Goal: Task Accomplishment & Management: Use online tool/utility

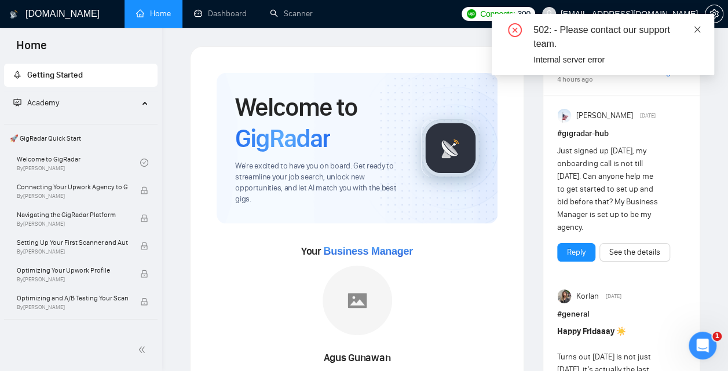
click at [696, 32] on icon "close" at bounding box center [697, 29] width 8 height 8
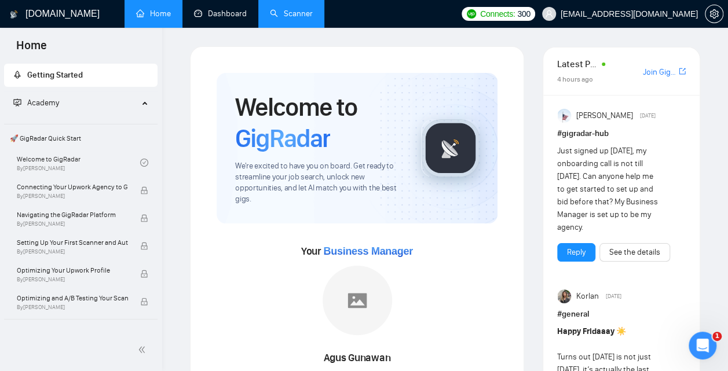
click at [298, 12] on link "Scanner" at bounding box center [291, 14] width 43 height 10
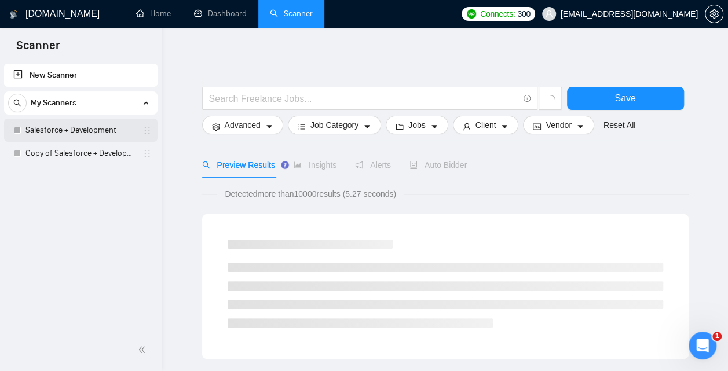
click at [96, 128] on link "Salesforce + Development" at bounding box center [80, 130] width 110 height 23
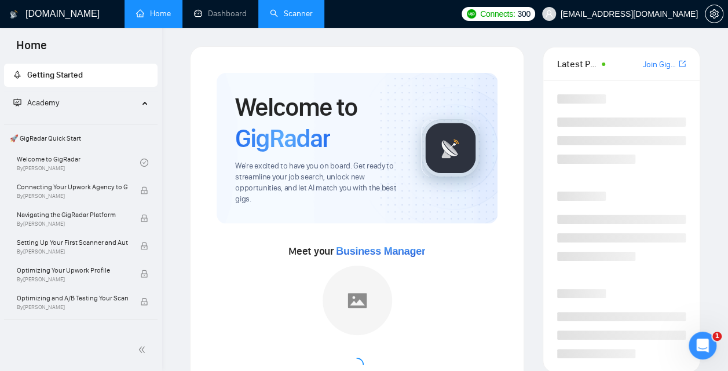
click at [295, 19] on link "Scanner" at bounding box center [291, 14] width 43 height 10
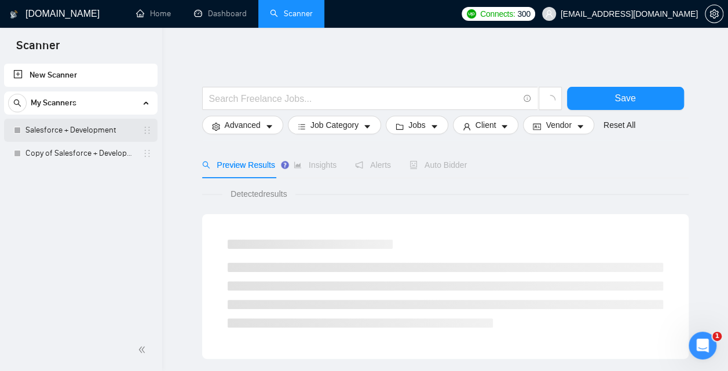
click at [96, 133] on link "Salesforce + Development" at bounding box center [80, 130] width 110 height 23
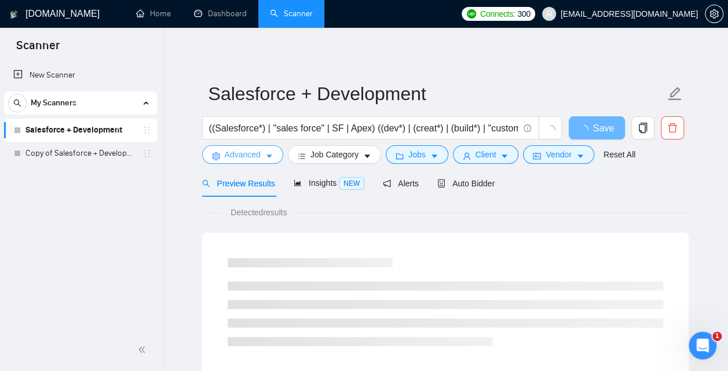
click at [252, 154] on span "Advanced" at bounding box center [243, 154] width 36 height 13
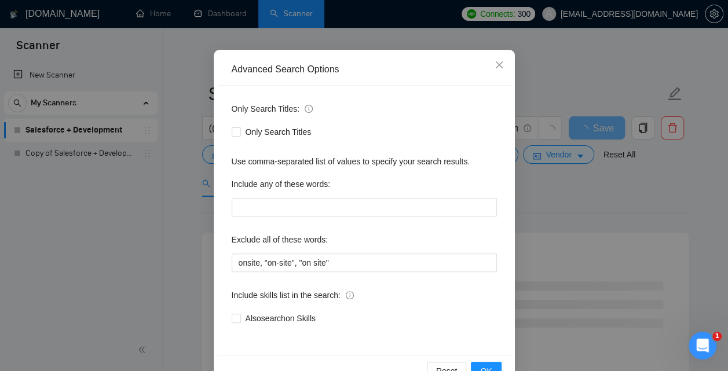
scroll to position [80, 0]
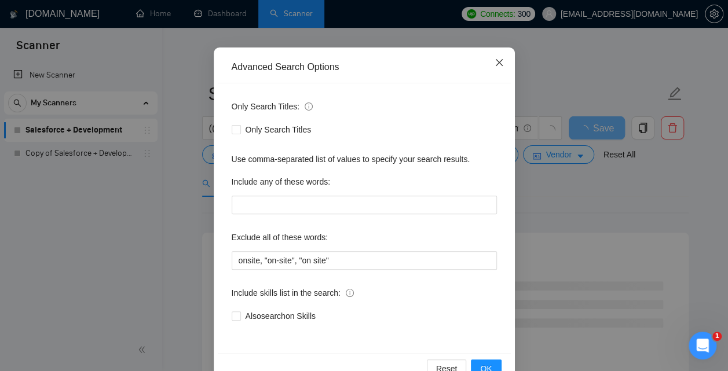
click at [500, 67] on icon "close" at bounding box center [499, 62] width 9 height 9
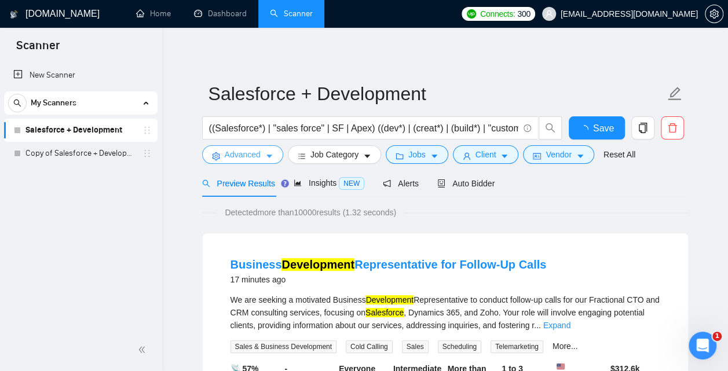
scroll to position [0, 0]
click at [469, 192] on div "Auto Bidder" at bounding box center [465, 183] width 57 height 27
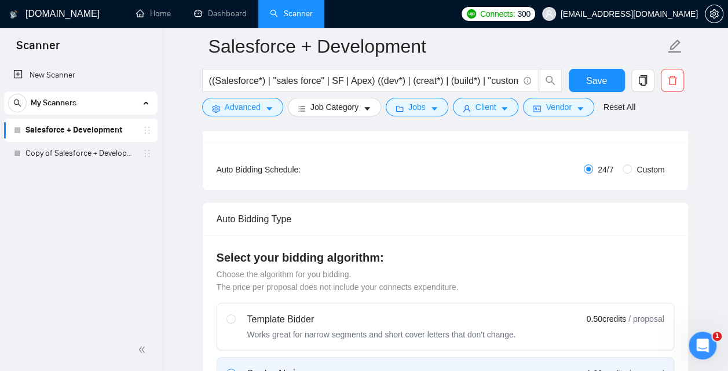
scroll to position [207, 0]
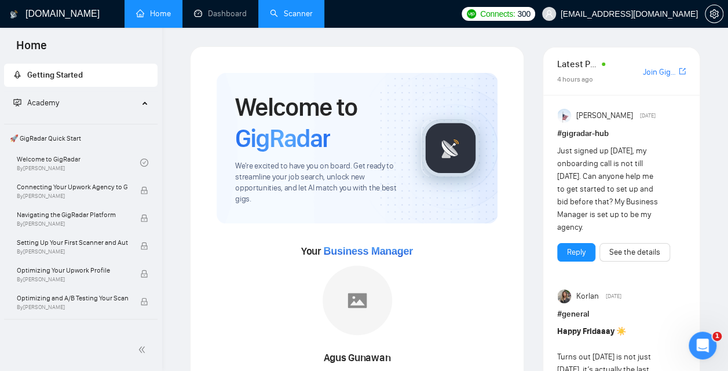
click at [303, 19] on link "Scanner" at bounding box center [291, 14] width 43 height 10
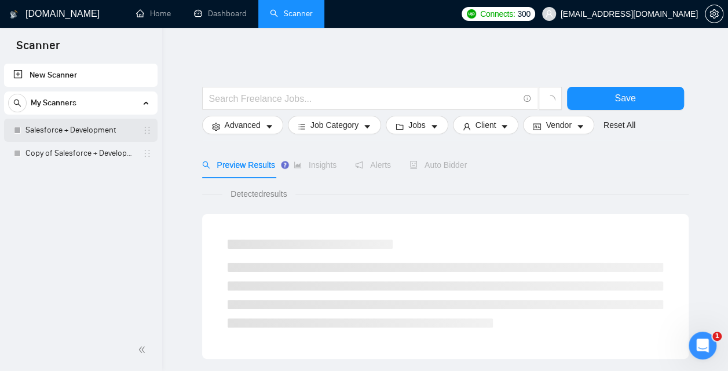
click at [81, 133] on link "Salesforce + Development" at bounding box center [80, 130] width 110 height 23
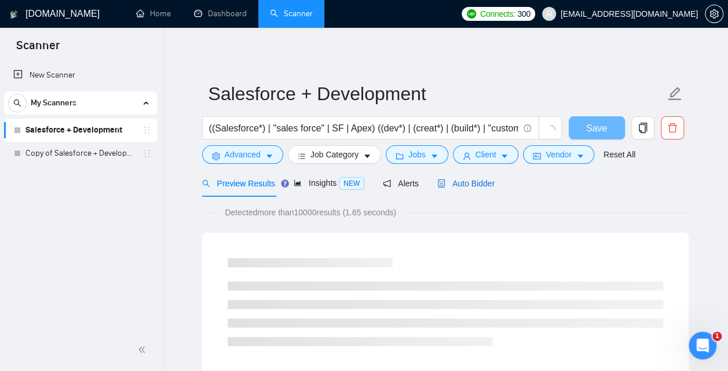
click at [478, 189] on div "Auto Bidder" at bounding box center [465, 183] width 57 height 13
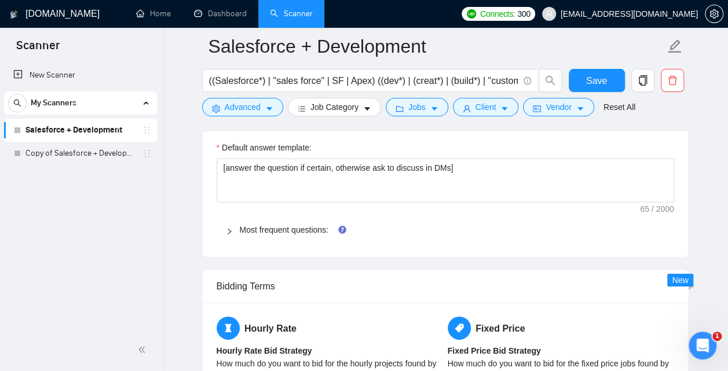
scroll to position [1743, 0]
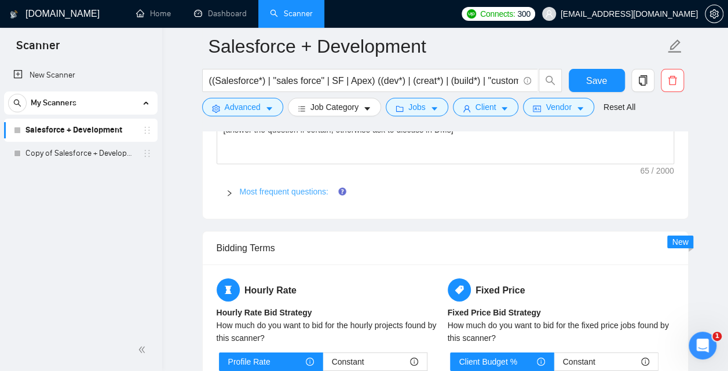
click at [310, 193] on link "Most frequent questions:" at bounding box center [284, 191] width 89 height 9
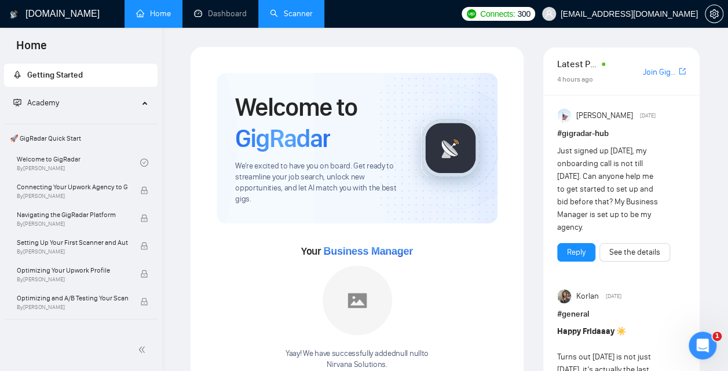
click at [309, 9] on link "Scanner" at bounding box center [291, 14] width 43 height 10
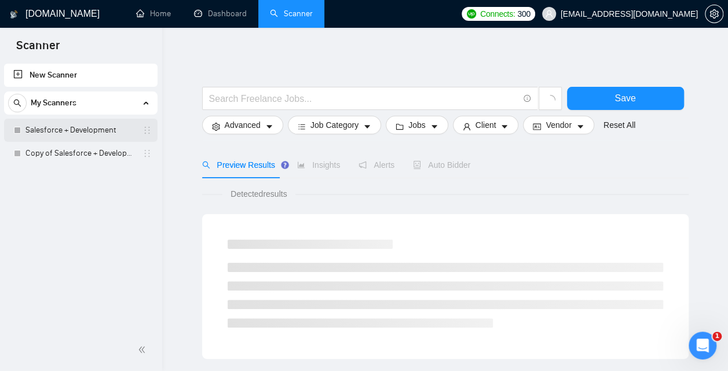
click at [86, 130] on link "Salesforce + Development" at bounding box center [80, 130] width 110 height 23
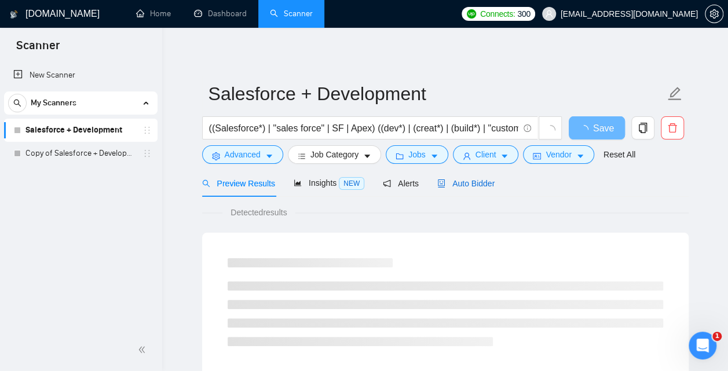
click at [477, 178] on div "Auto Bidder" at bounding box center [465, 183] width 57 height 13
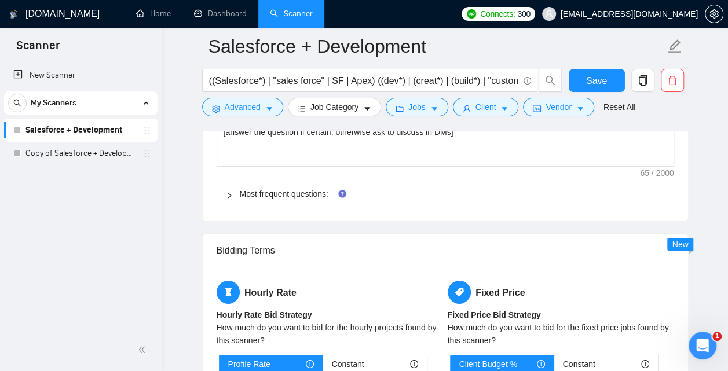
scroll to position [1735, 0]
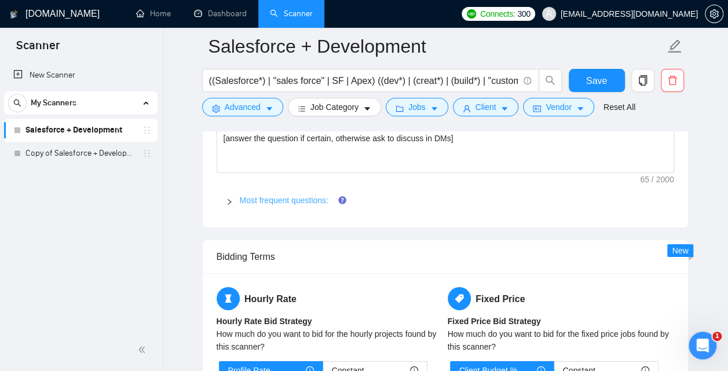
click at [286, 204] on link "Most frequent questions:" at bounding box center [284, 200] width 89 height 9
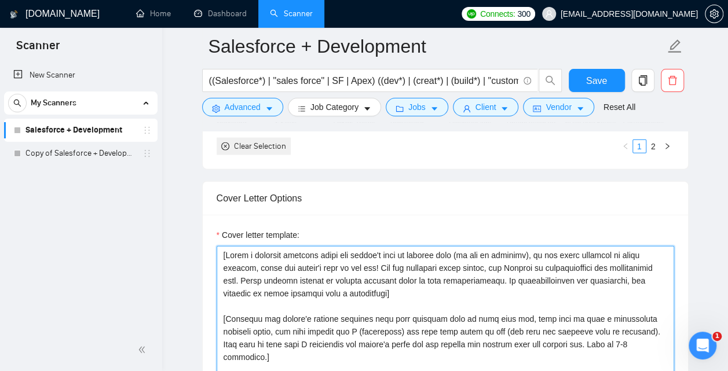
scroll to position [1251, 0]
drag, startPoint x: 480, startPoint y: 236, endPoint x: 220, endPoint y: 261, distance: 261.3
click at [220, 261] on textarea "Cover letter template:" at bounding box center [446, 377] width 458 height 261
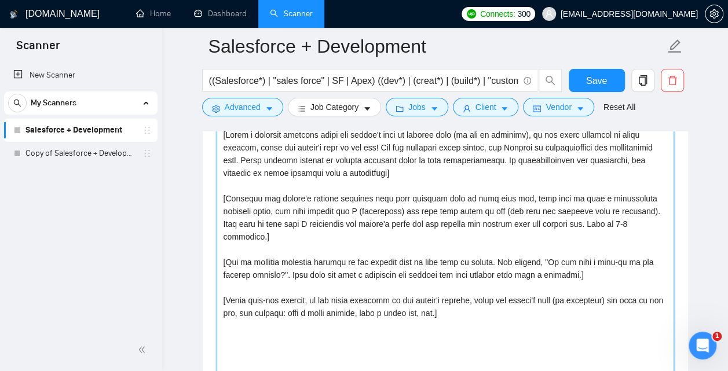
scroll to position [1373, 0]
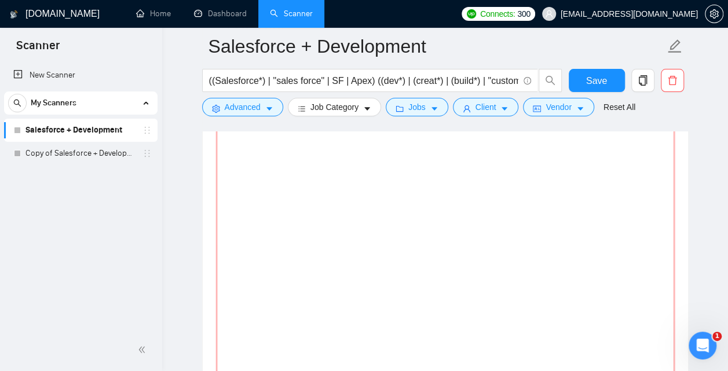
paste textarea "[Write a personal greeting using the client's name or company name (if provided…"
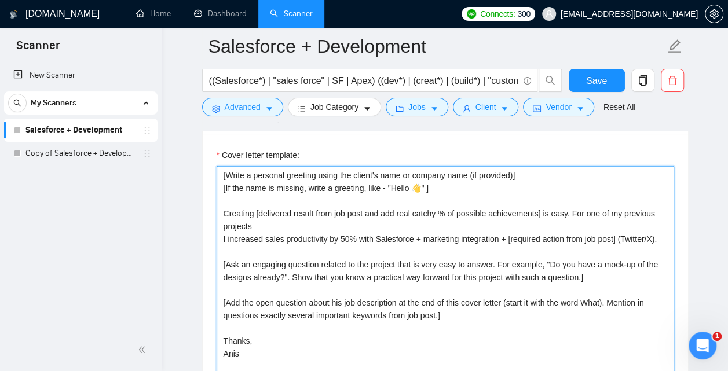
scroll to position [1333, 0]
click at [225, 190] on textarea "[Write a personal greeting using the client's name or company name (if provided…" at bounding box center [446, 296] width 458 height 261
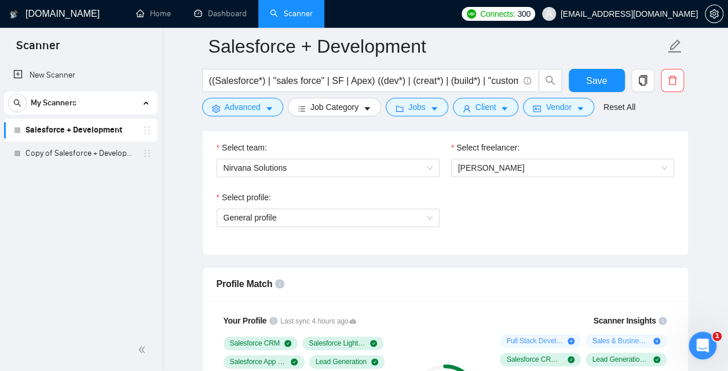
scroll to position [608, 0]
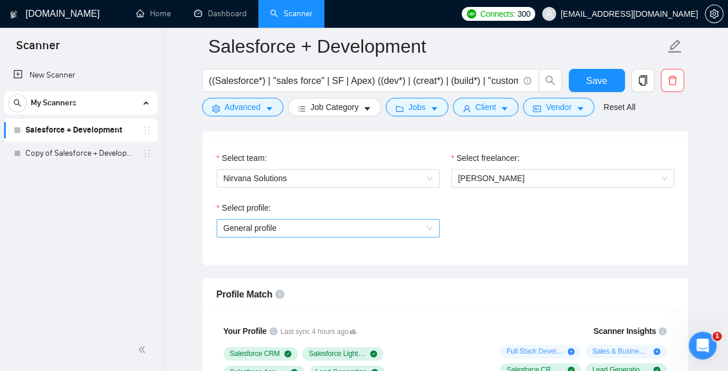
click at [378, 228] on span "General profile" at bounding box center [328, 228] width 209 height 17
type textarea "[Write a personal greeting using the client's name or company name (if provided…"
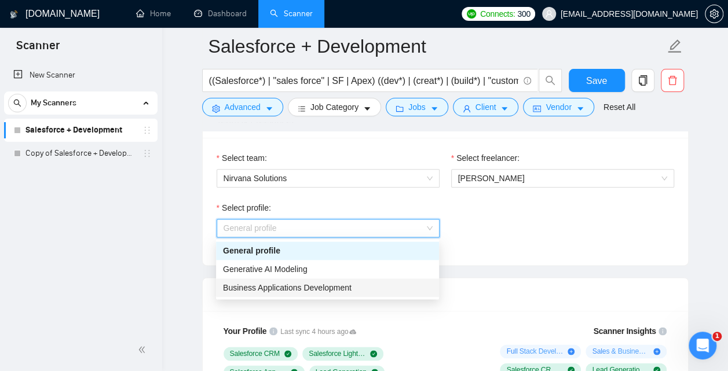
click at [299, 291] on span "Business Applications Development" at bounding box center [287, 287] width 129 height 9
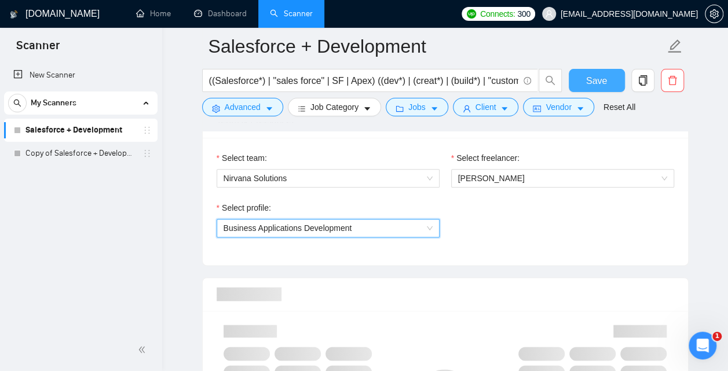
click at [601, 81] on span "Save" at bounding box center [596, 81] width 21 height 14
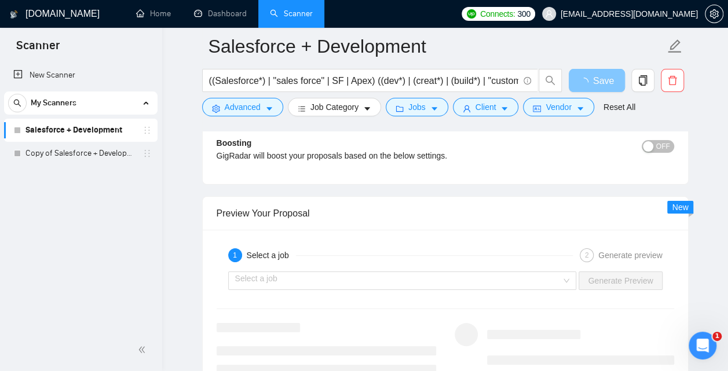
scroll to position [2120, 0]
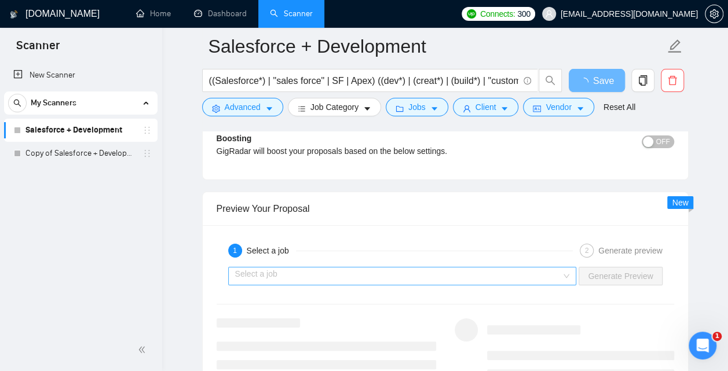
click at [483, 278] on input "search" at bounding box center [398, 276] width 327 height 17
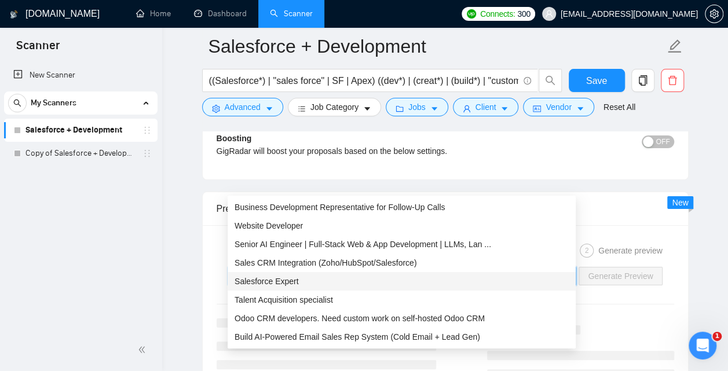
click at [352, 282] on div "Salesforce Expert" at bounding box center [402, 281] width 334 height 13
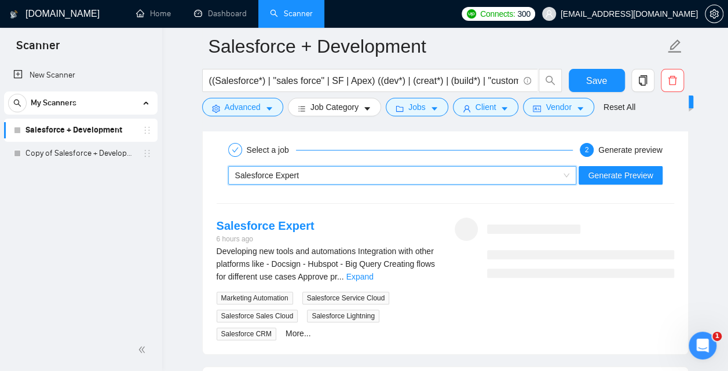
scroll to position [2221, 0]
click at [621, 171] on span "Generate Preview" at bounding box center [620, 175] width 65 height 13
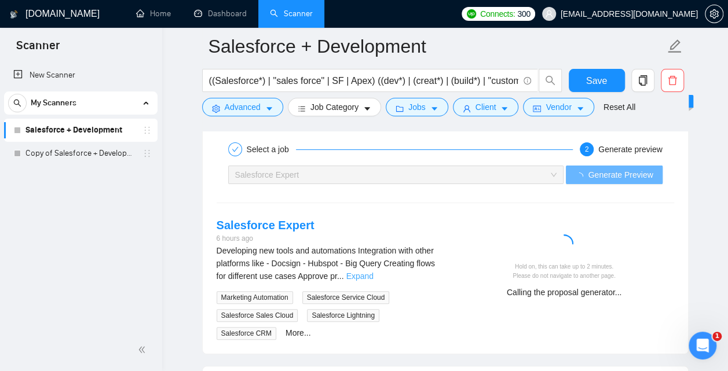
click at [373, 281] on link "Expand" at bounding box center [359, 276] width 27 height 9
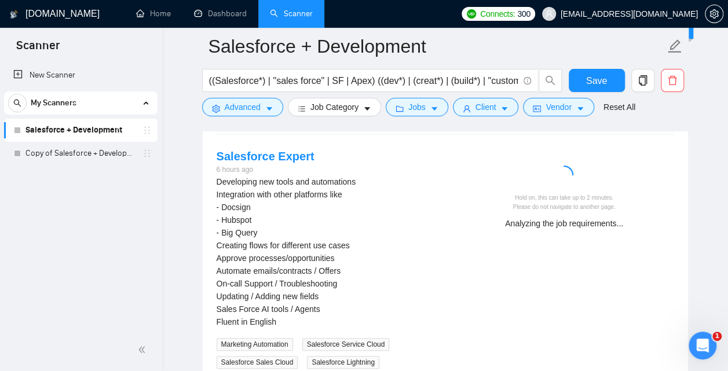
scroll to position [2295, 0]
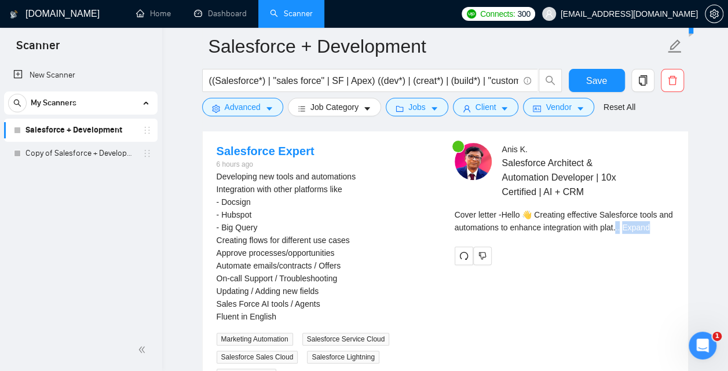
click at [639, 237] on div "Cover letter - Hello 👋 Creating effective Salesforce tools and automations to e…" at bounding box center [565, 226] width 220 height 34
click at [649, 228] on link "Expand" at bounding box center [635, 227] width 27 height 9
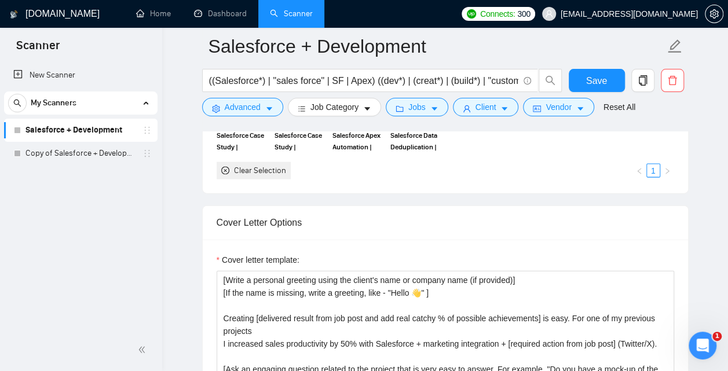
scroll to position [1238, 0]
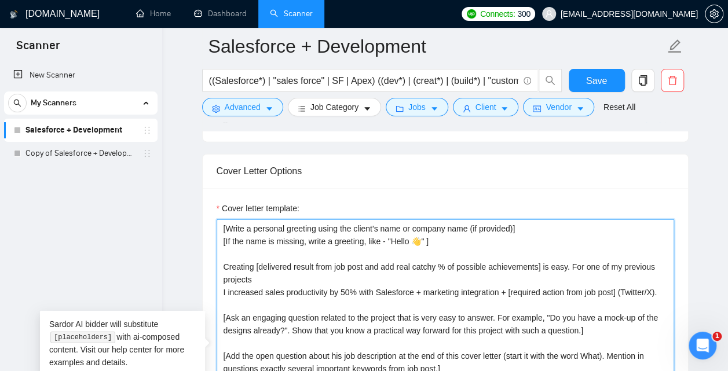
drag, startPoint x: 418, startPoint y: 244, endPoint x: 403, endPoint y: 244, distance: 15.6
click at [403, 244] on textarea "[Write a personal greeting using the client's name or company name (if provided…" at bounding box center [446, 350] width 458 height 261
drag, startPoint x: 417, startPoint y: 245, endPoint x: 405, endPoint y: 245, distance: 11.6
click at [405, 245] on textarea "[Write a personal greeting using the client's name or company name (if provided…" at bounding box center [446, 350] width 458 height 261
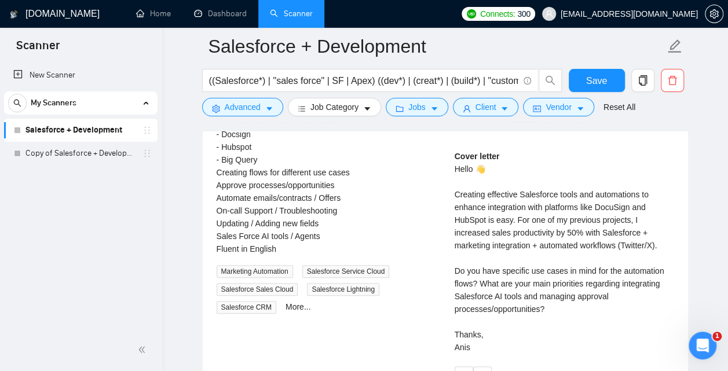
scroll to position [2382, 0]
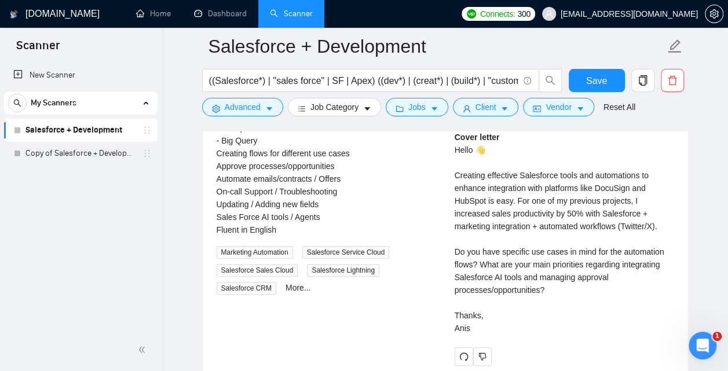
type textarea "[Write a personal greeting using the client's name or company name (if provided…"
